Goal: Entertainment & Leisure: Browse casually

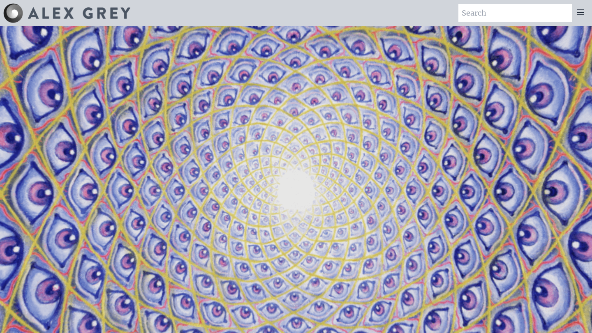
click at [393, 175] on video "Your browser does not support the video tag." at bounding box center [296, 193] width 822 height 462
click at [318, 222] on video "Your browser does not support the video tag." at bounding box center [296, 193] width 822 height 462
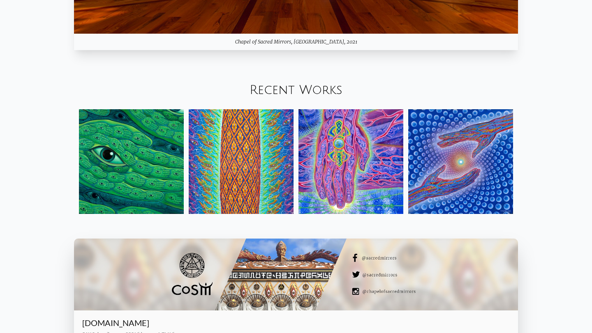
scroll to position [970, 0]
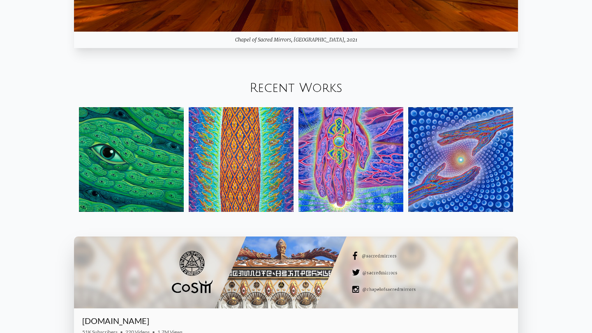
click at [247, 168] on img at bounding box center [241, 159] width 105 height 105
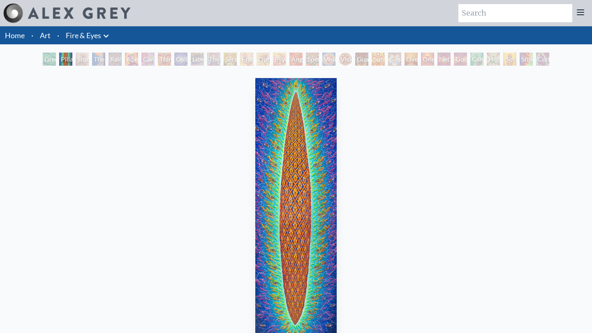
click at [83, 62] on div "Study for the Great Turn" at bounding box center [82, 59] width 13 height 13
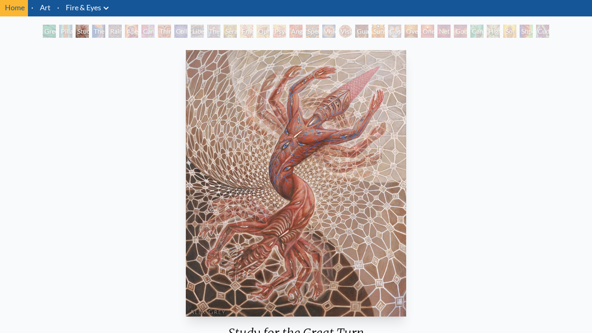
scroll to position [28, 0]
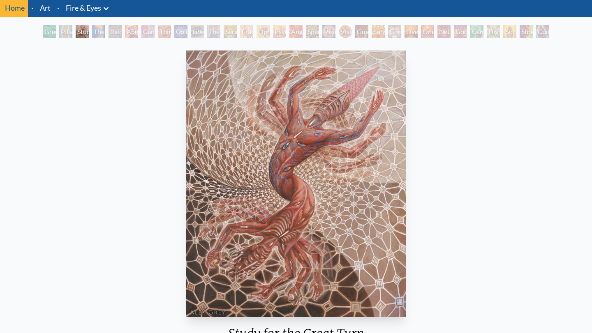
click at [97, 36] on div "The Torch" at bounding box center [98, 31] width 13 height 13
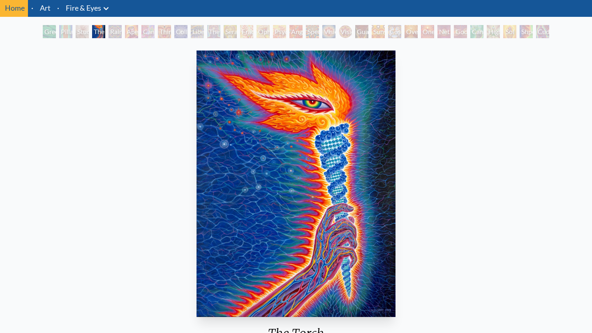
click at [122, 30] on div "Rainbow Eye Ripple" at bounding box center [114, 31] width 13 height 13
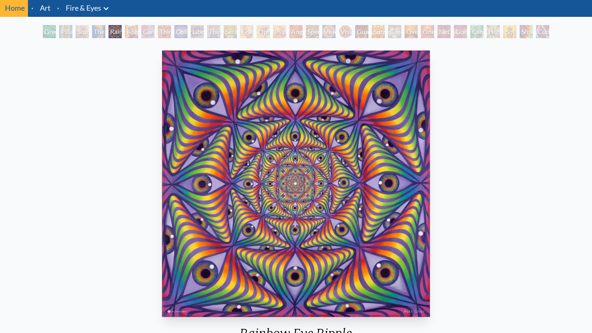
click at [155, 31] on div "Cannabis Sutra" at bounding box center [147, 31] width 13 height 13
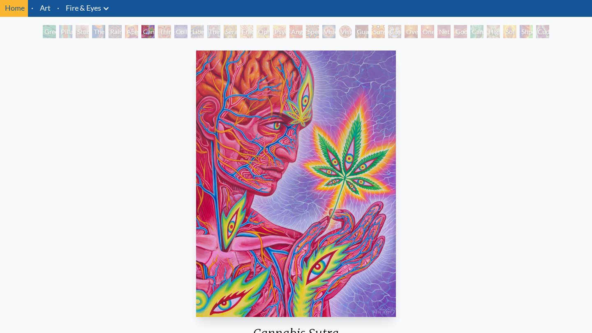
click at [161, 37] on div "Third Eye Tears of Joy" at bounding box center [164, 31] width 13 height 13
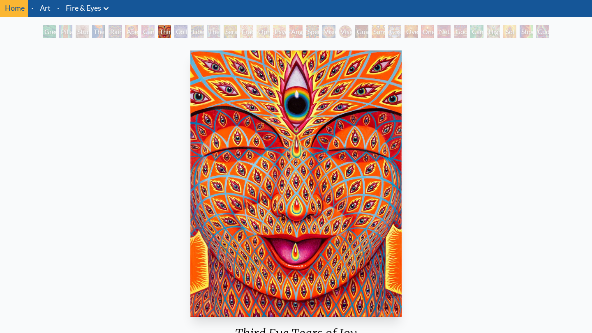
click at [204, 38] on div "Liberation Through Seeing" at bounding box center [197, 31] width 13 height 13
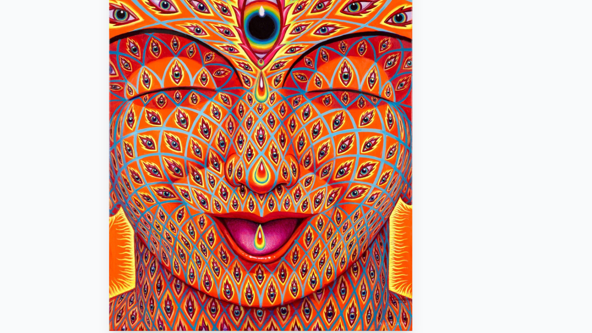
scroll to position [27, 0]
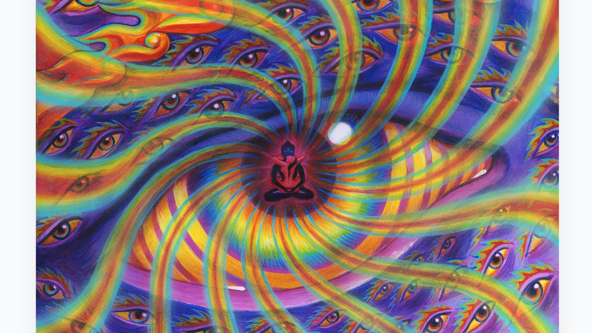
click at [263, 163] on img "10 / 31" at bounding box center [295, 184] width 213 height 267
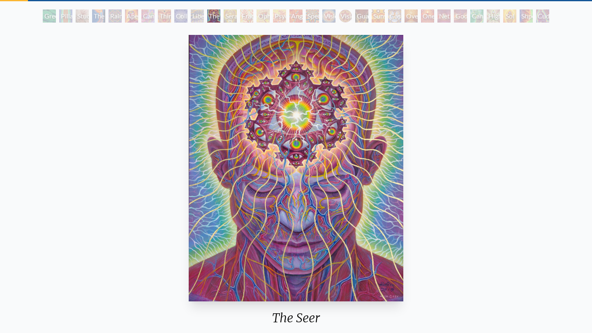
scroll to position [44, 0]
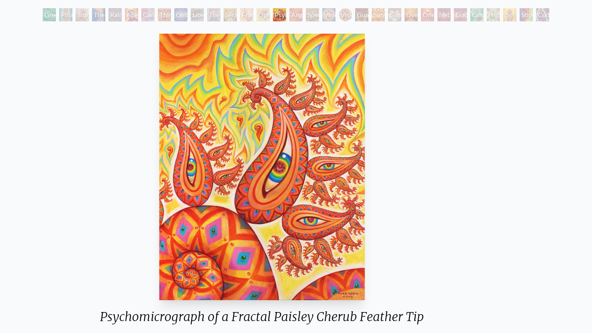
click at [426, 309] on div "Psychomicrograph of a Fractal Paisley Cherub Feather Tip" at bounding box center [261, 319] width 337 height 21
click at [431, 312] on div "Psychomicrograph of a Fractal Paisley Cherub Feather Tip" at bounding box center [262, 319] width 337 height 21
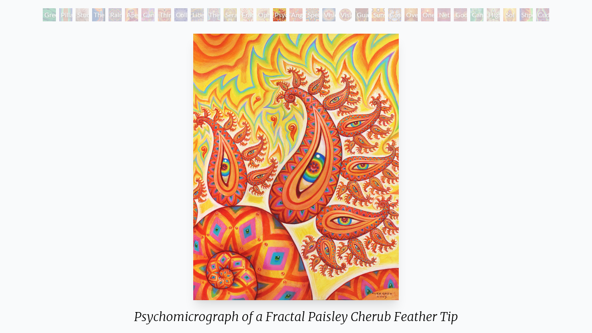
click at [194, 316] on div "Psychomicrograph of a Fractal Paisley Cherub Feather Tip" at bounding box center [295, 319] width 337 height 21
click at [284, 311] on div "Psychomicrograph of a Fractal Paisley Cherub Feather Tip" at bounding box center [295, 319] width 337 height 21
click at [286, 318] on div "Psychomicrograph of a Fractal Paisley Cherub Feather Tip" at bounding box center [295, 319] width 337 height 21
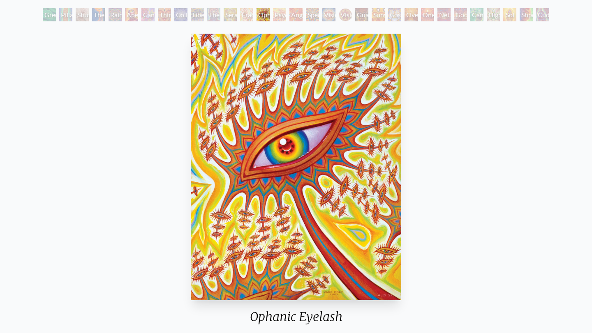
click at [465, 314] on div "Ophanic Eyelash 2007, acrylic on wood, 11 x 14 in. Visit the CoSM Shop" at bounding box center [296, 214] width 579 height 369
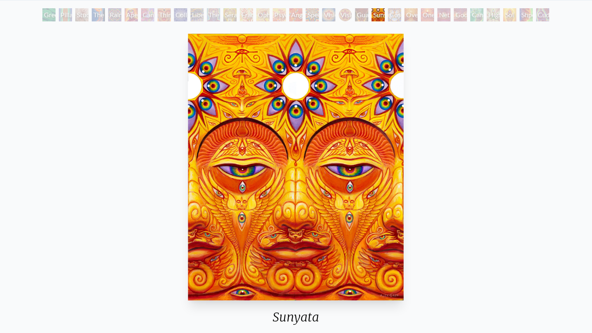
scroll to position [44, 0]
